Goal: Task Accomplishment & Management: Use online tool/utility

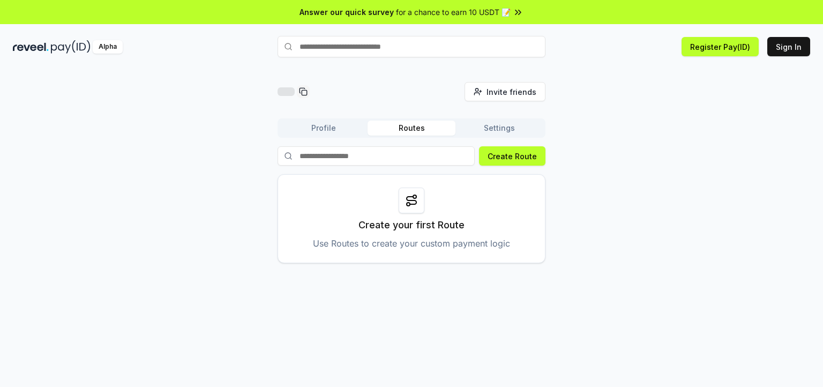
drag, startPoint x: 0, startPoint y: 0, endPoint x: 597, endPoint y: 168, distance: 620.2
click at [597, 168] on div "Invite friends Invite Profile Routes Settings Create Route Create your first Ro…" at bounding box center [412, 172] width 798 height 181
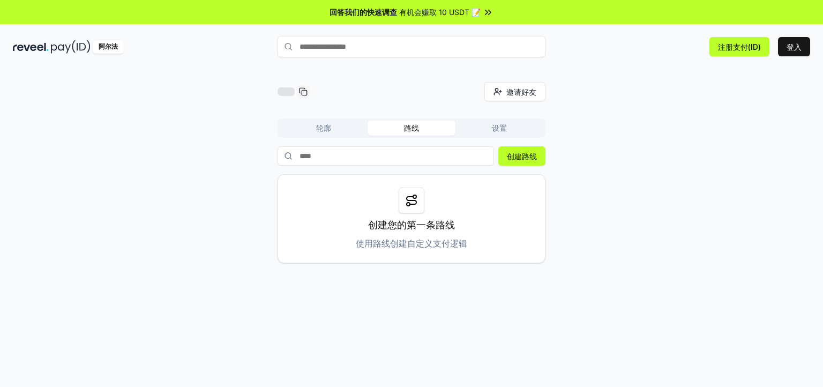
click at [489, 11] on icon at bounding box center [488, 12] width 11 height 11
drag, startPoint x: 650, startPoint y: 163, endPoint x: 641, endPoint y: 120, distance: 44.5
click at [641, 120] on div "邀请好友 邀请 轮廓 路线 设置 创建路线 创建您的第一条路线 使用路线创建自定义支付逻辑" at bounding box center [412, 172] width 798 height 181
drag, startPoint x: 635, startPoint y: 181, endPoint x: 599, endPoint y: 114, distance: 75.8
click at [614, 139] on div "邀请好友 邀请 轮廓 路线 设置 创建路线 创建您的第一条路线 使用路线创建自定义支付逻辑" at bounding box center [412, 172] width 798 height 181
